Goal: Task Accomplishment & Management: Use online tool/utility

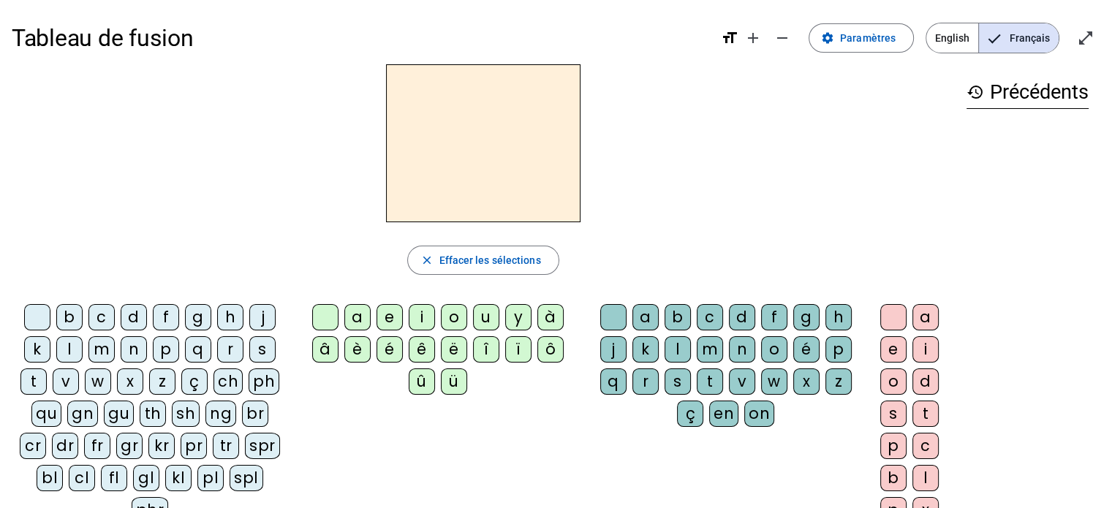
click at [103, 351] on div "m" at bounding box center [101, 349] width 26 height 26
click at [358, 350] on div "è" at bounding box center [357, 349] width 26 height 26
click at [642, 382] on div "r" at bounding box center [645, 381] width 26 height 26
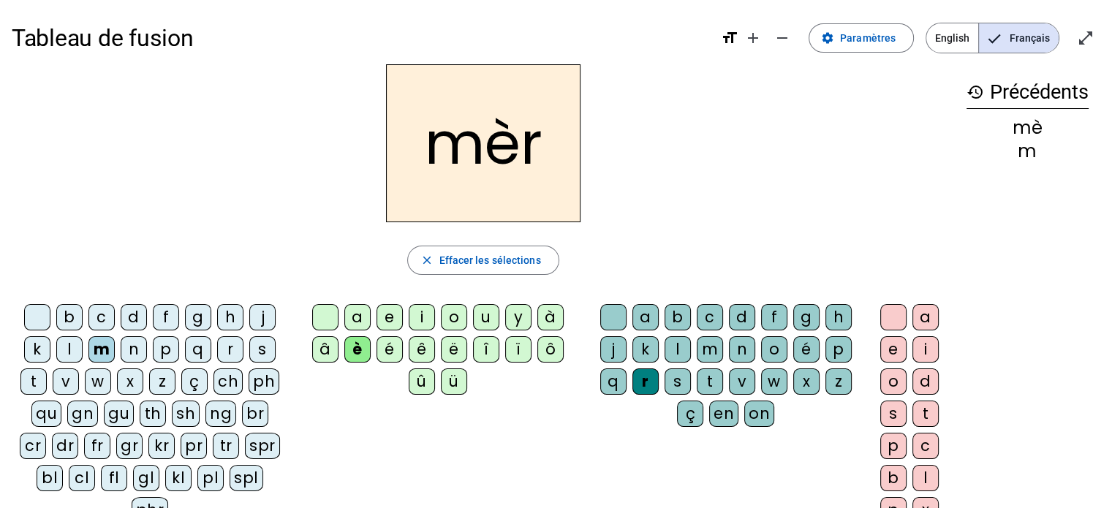
click at [892, 346] on div "e" at bounding box center [893, 349] width 26 height 26
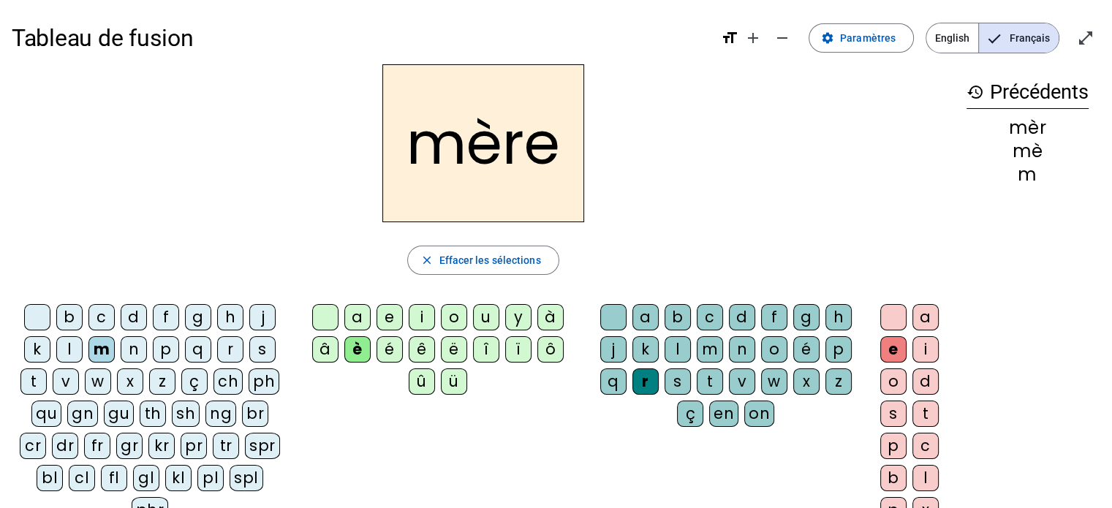
click at [84, 447] on div "fr" at bounding box center [97, 446] width 26 height 26
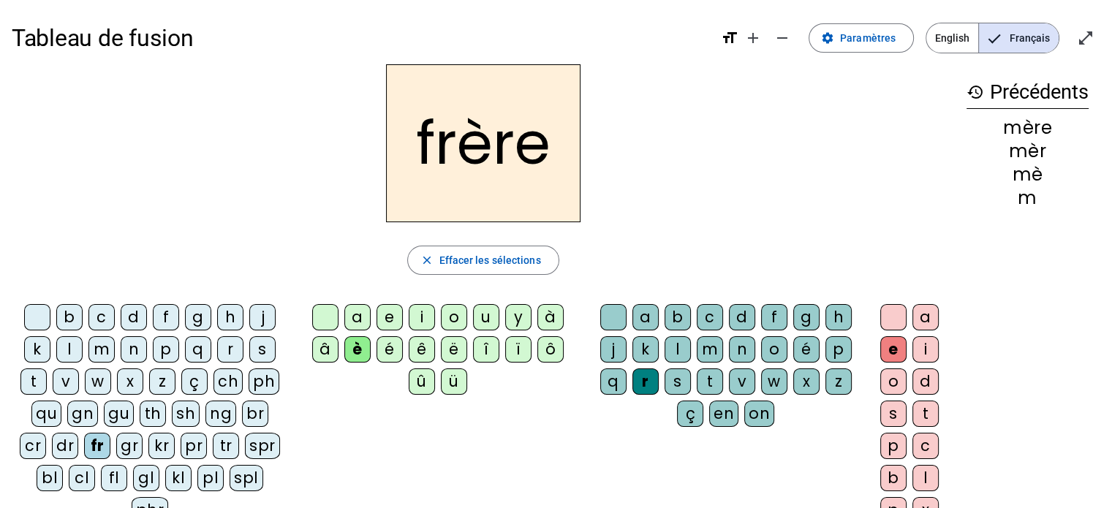
click at [162, 352] on div "p" at bounding box center [166, 349] width 26 height 26
click at [263, 353] on div "s" at bounding box center [262, 349] width 26 height 26
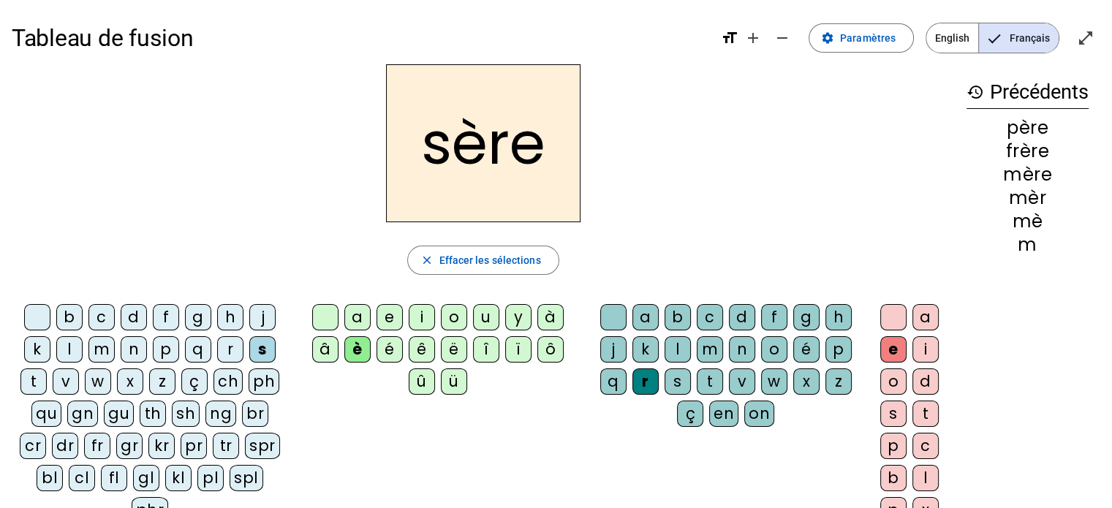
click at [109, 47] on h1 "Tableau de fusion" at bounding box center [360, 38] width 697 height 47
click at [493, 167] on h2 "sère" at bounding box center [483, 143] width 194 height 158
click at [1085, 34] on mat-icon "open_in_full" at bounding box center [1086, 38] width 18 height 18
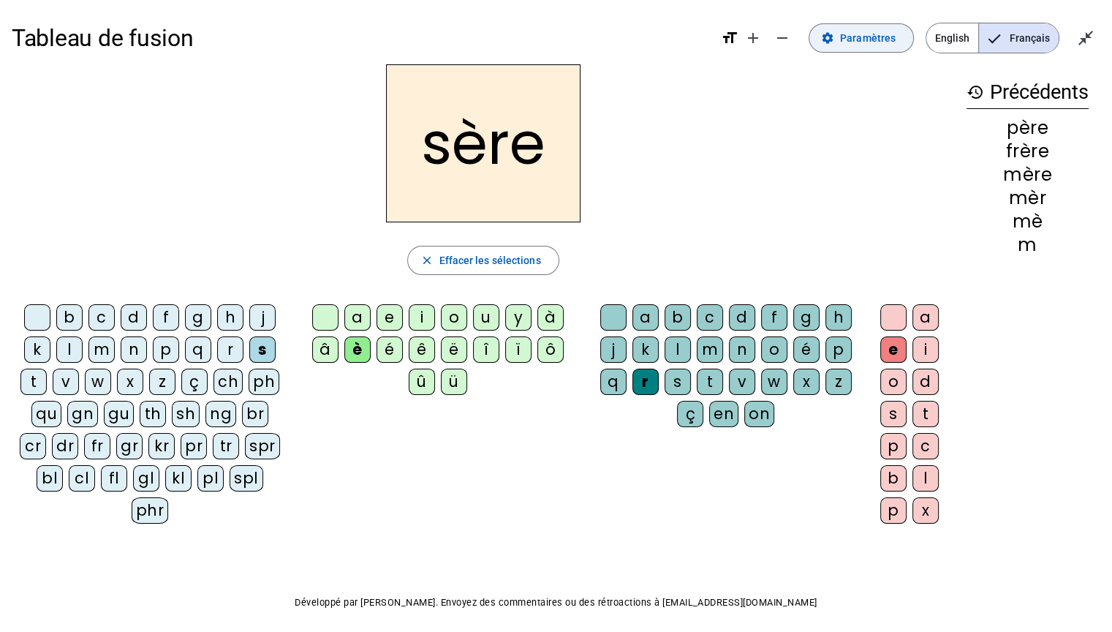
click at [843, 42] on span "Paramètres" at bounding box center [868, 38] width 56 height 18
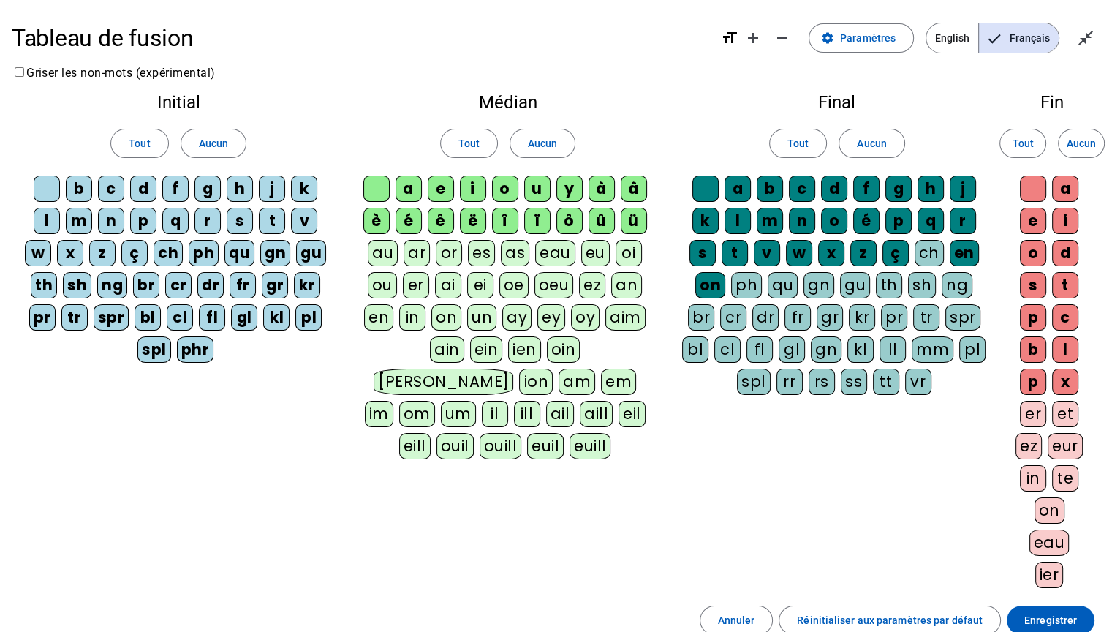
click at [548, 289] on div "oeu" at bounding box center [553, 285] width 39 height 26
click at [1053, 507] on span "Enregistrer" at bounding box center [1050, 620] width 53 height 18
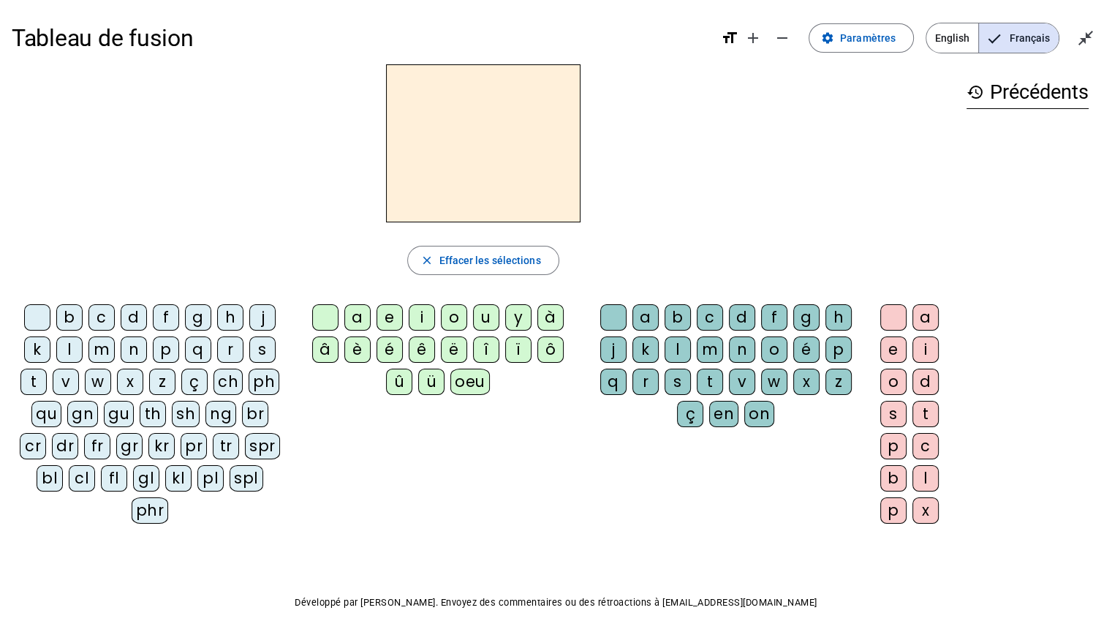
click at [256, 346] on div "s" at bounding box center [262, 349] width 26 height 26
click at [459, 386] on div "oeu" at bounding box center [469, 381] width 39 height 26
click at [643, 380] on div "r" at bounding box center [645, 381] width 26 height 26
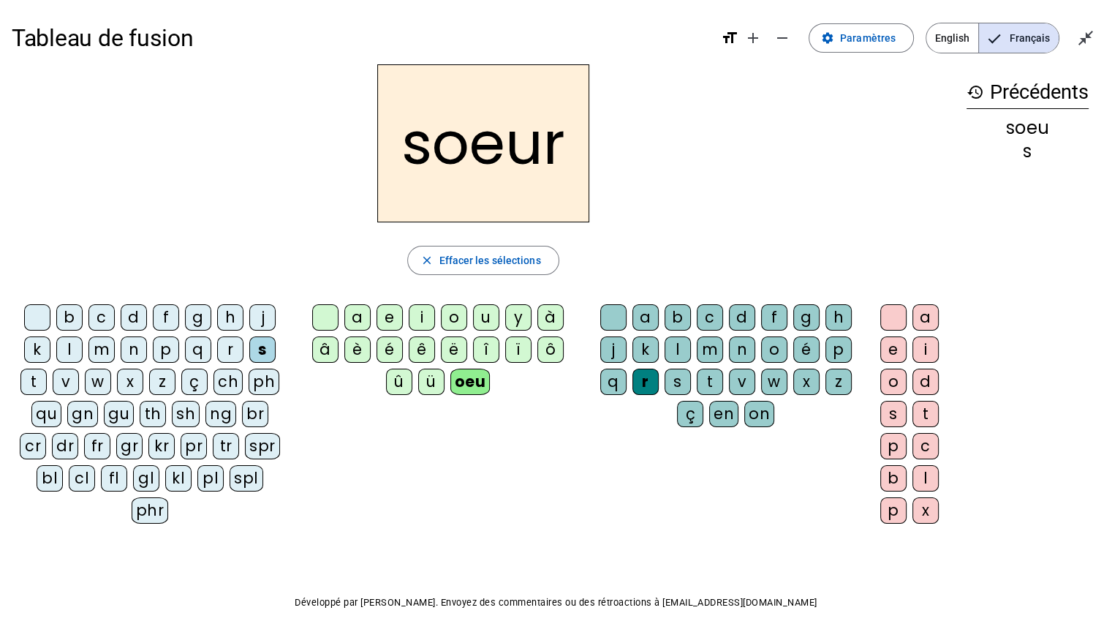
click at [459, 437] on div "b c d f g h j k l m n p q r s t v w x z ç ch ph qu gn gu th sh ng br cr dr fr g…" at bounding box center [483, 416] width 943 height 237
click at [134, 319] on div "d" at bounding box center [134, 317] width 26 height 26
click at [1085, 32] on mat-icon "close_fullscreen" at bounding box center [1086, 38] width 18 height 18
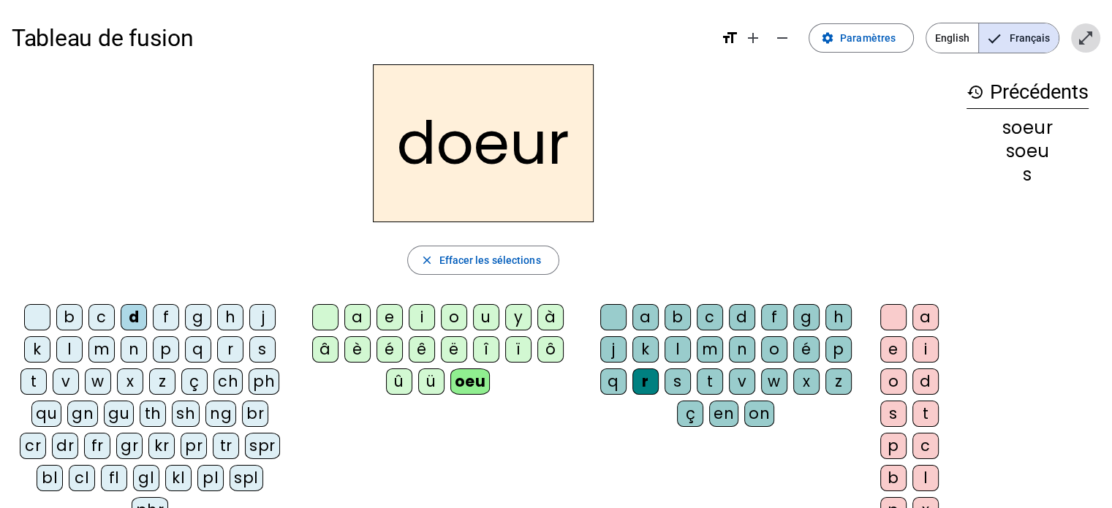
click at [1080, 36] on mat-icon "open_in_full" at bounding box center [1086, 38] width 18 height 18
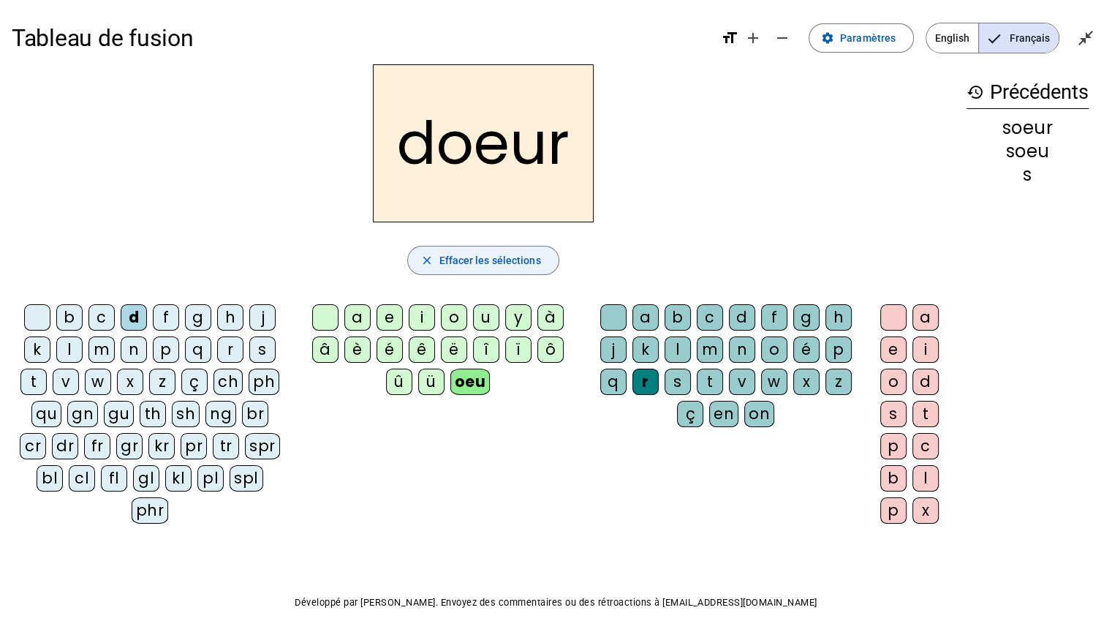
click at [495, 257] on span "Effacer les sélections" at bounding box center [490, 260] width 102 height 18
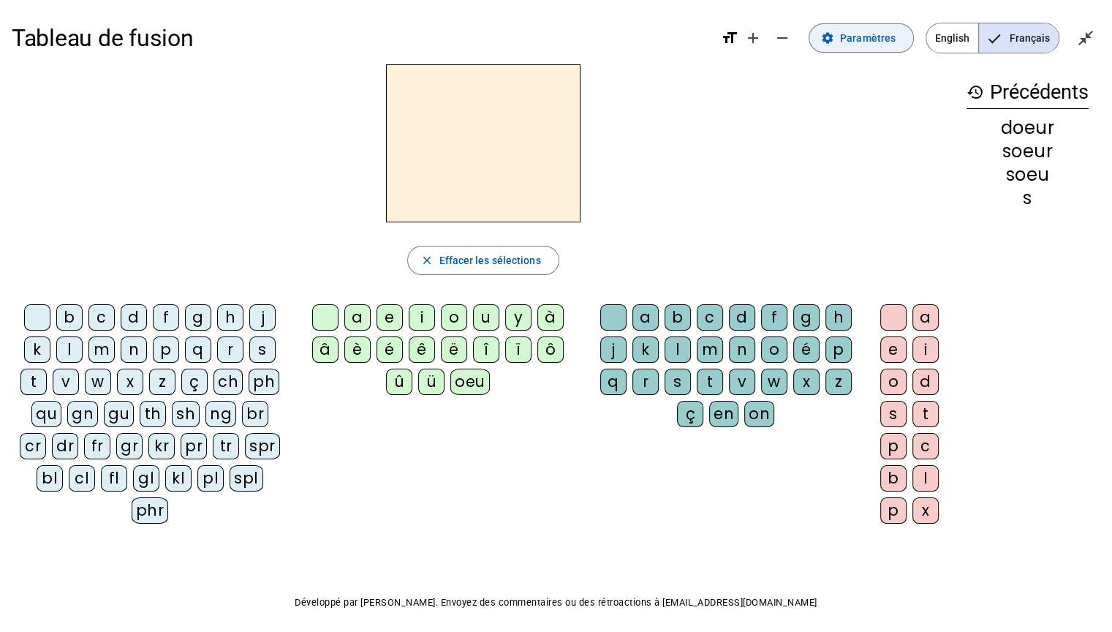
click at [861, 48] on span at bounding box center [861, 37] width 104 height 35
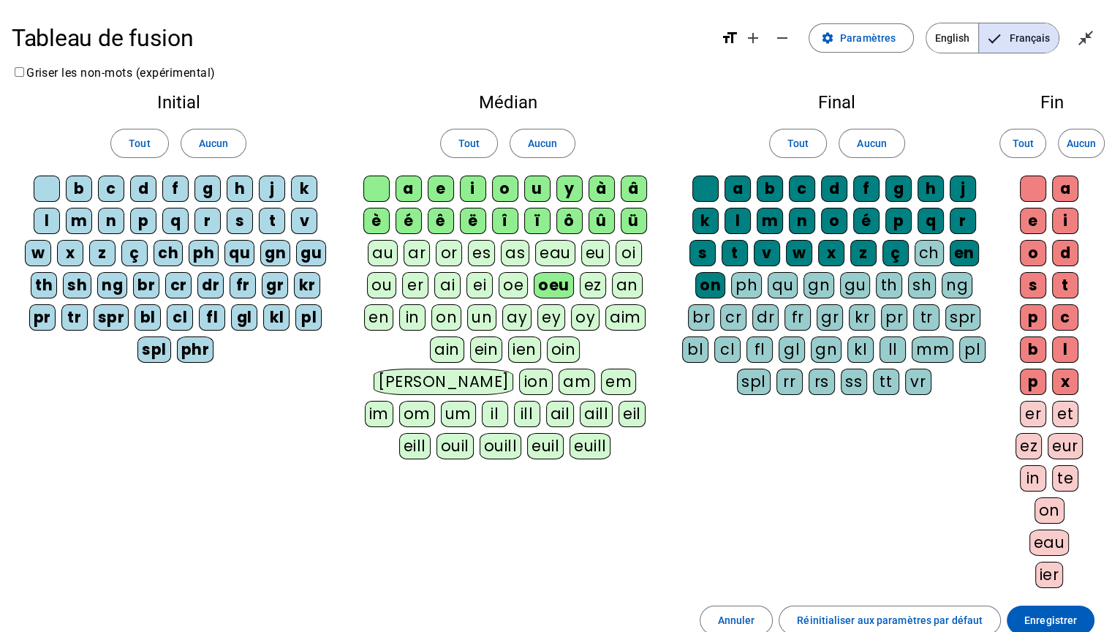
drag, startPoint x: 589, startPoint y: 254, endPoint x: 596, endPoint y: 247, distance: 9.8
click at [596, 247] on div "eu" at bounding box center [595, 253] width 29 height 26
click at [1056, 507] on span "Enregistrer" at bounding box center [1050, 620] width 53 height 18
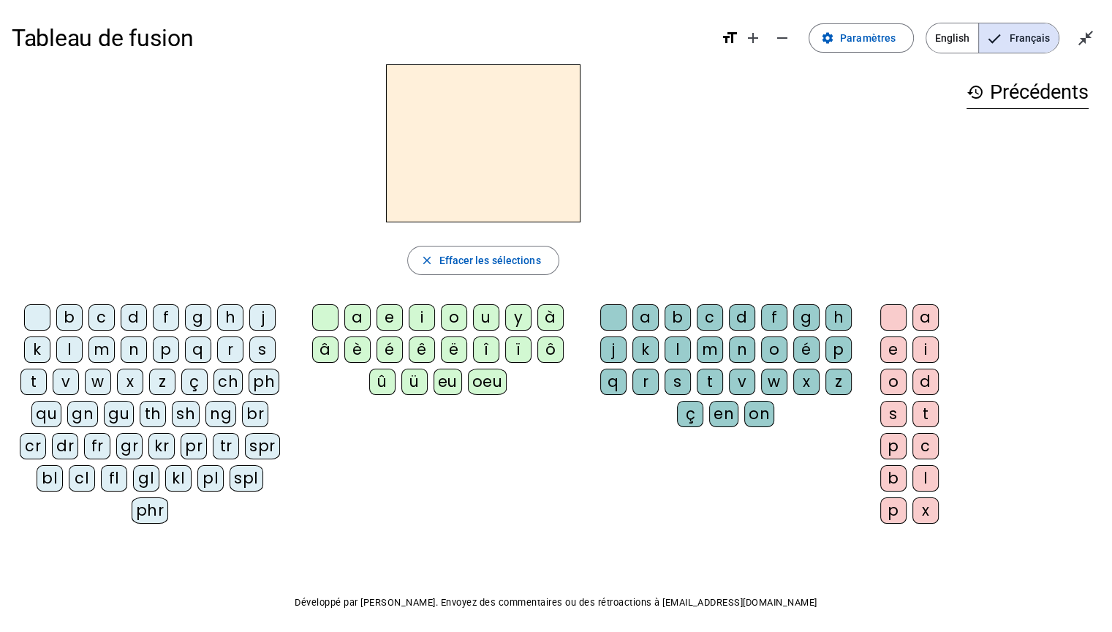
click at [134, 318] on div "d" at bounding box center [134, 317] width 26 height 26
click at [447, 386] on div "eu" at bounding box center [447, 381] width 29 height 26
click at [805, 383] on div "x" at bounding box center [806, 381] width 26 height 26
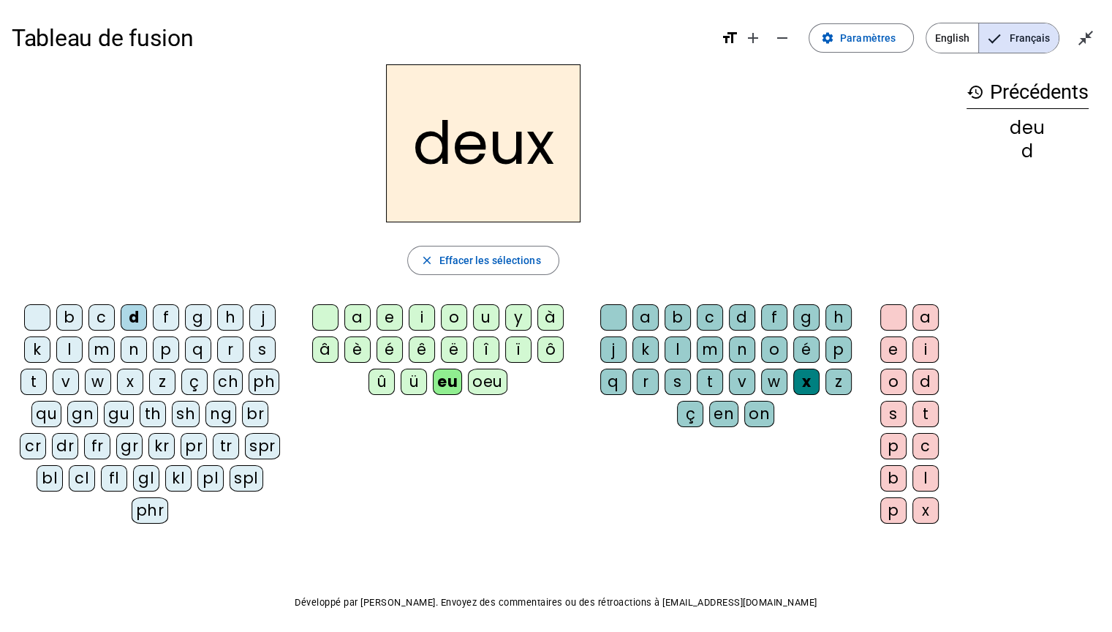
click at [250, 145] on div "deux" at bounding box center [483, 143] width 943 height 158
click at [99, 354] on div "m" at bounding box center [101, 349] width 26 height 26
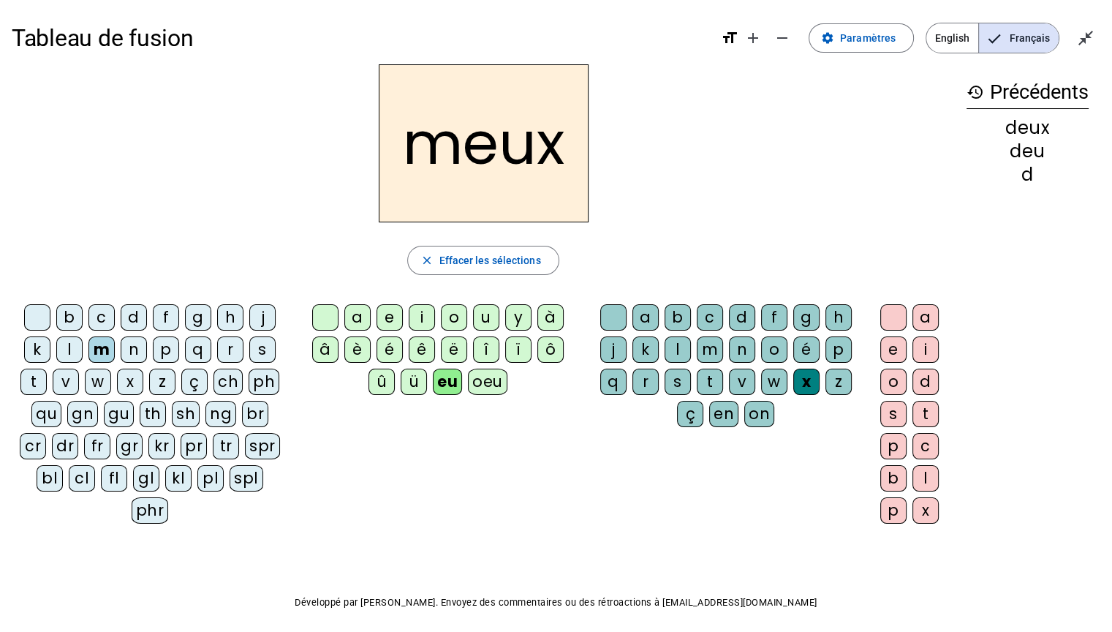
click at [357, 344] on div "è" at bounding box center [357, 349] width 26 height 26
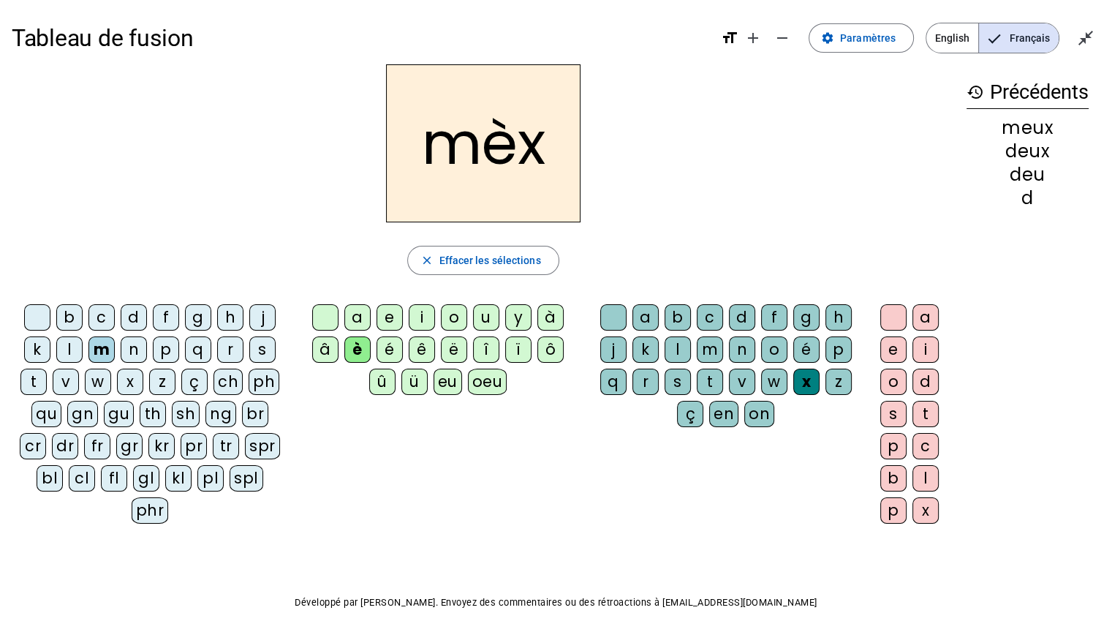
click at [642, 377] on div "r" at bounding box center [645, 381] width 26 height 26
click at [891, 345] on div "e" at bounding box center [893, 349] width 26 height 26
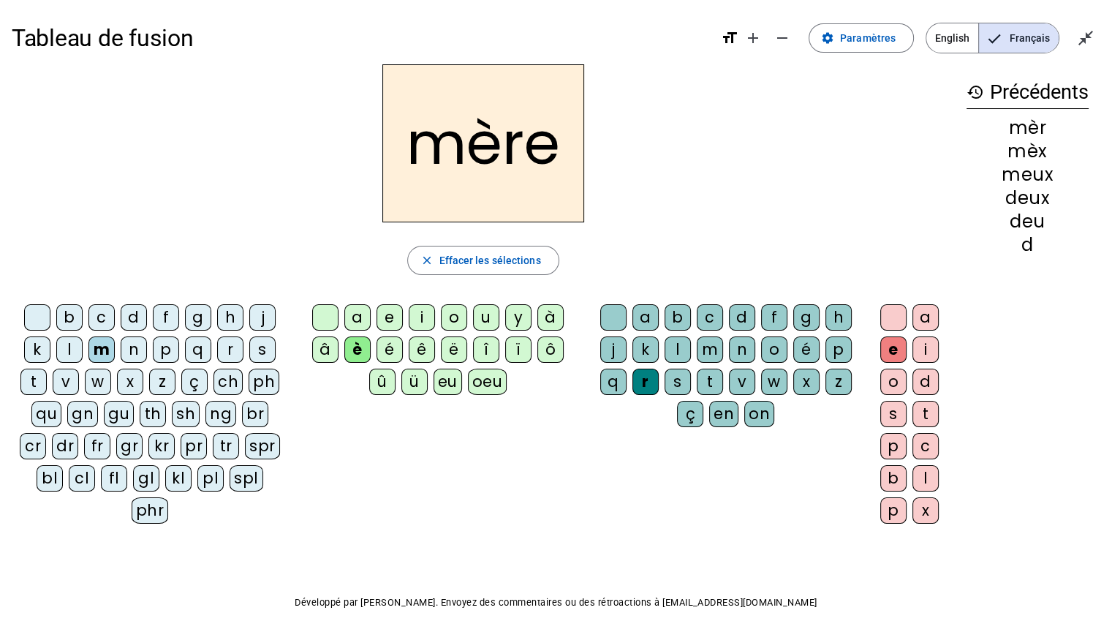
click at [165, 351] on div "p" at bounding box center [166, 349] width 26 height 26
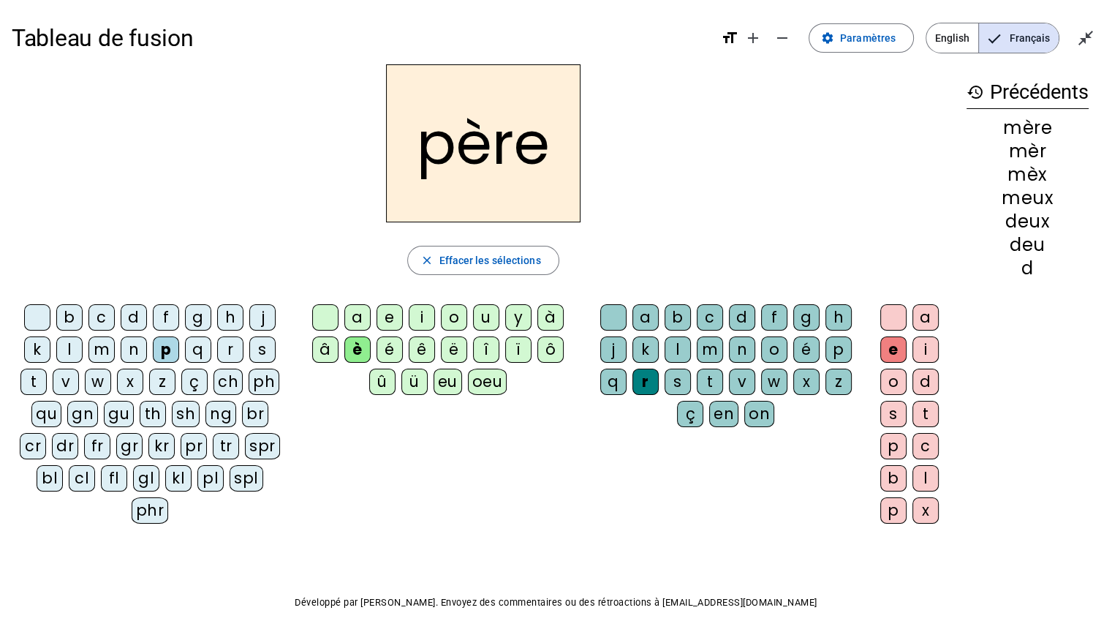
click at [40, 378] on div "t" at bounding box center [33, 381] width 26 height 26
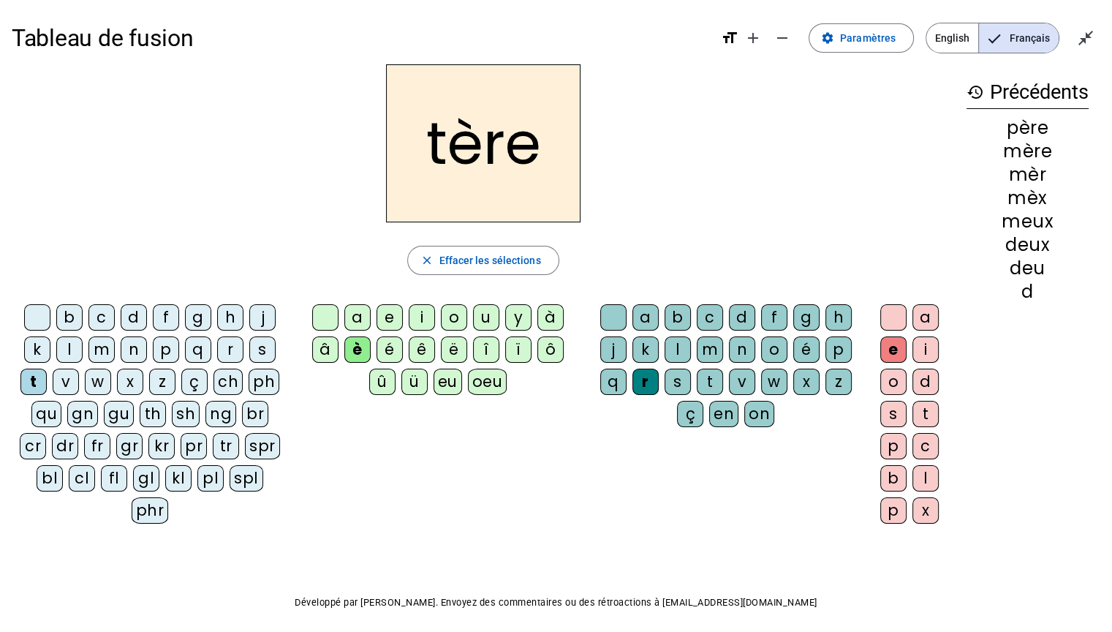
click at [643, 378] on div "r" at bounding box center [645, 381] width 26 height 26
click at [822, 183] on div "tère" at bounding box center [483, 143] width 943 height 158
